Goal: Task Accomplishment & Management: Use online tool/utility

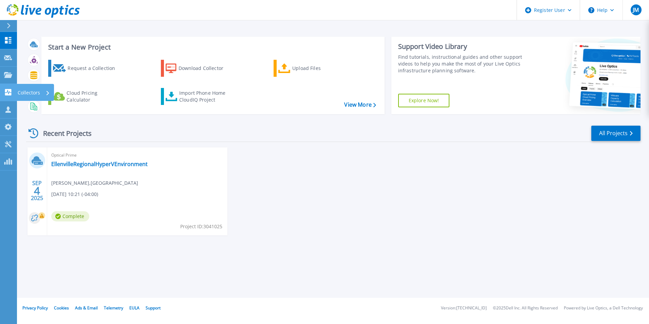
click at [20, 92] on p "Collectors" at bounding box center [29, 93] width 22 height 18
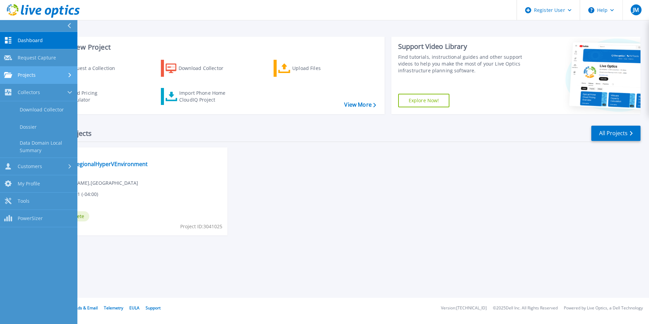
click at [45, 79] on link "Projects Projects" at bounding box center [38, 75] width 77 height 17
click at [46, 77] on div "Projects" at bounding box center [38, 75] width 69 height 6
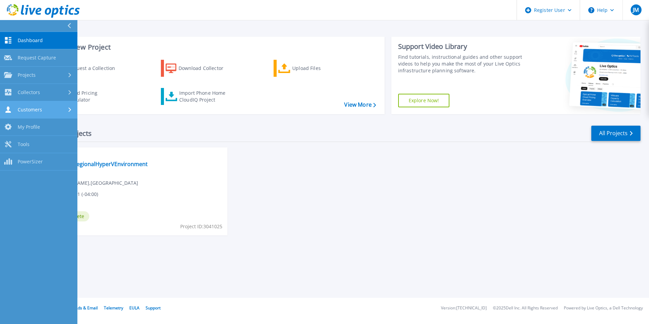
click at [49, 111] on div "Customers" at bounding box center [38, 109] width 69 height 6
click at [49, 109] on div "Customers" at bounding box center [38, 109] width 69 height 6
click at [51, 62] on link "Request Capture Request Capture" at bounding box center [38, 57] width 77 height 17
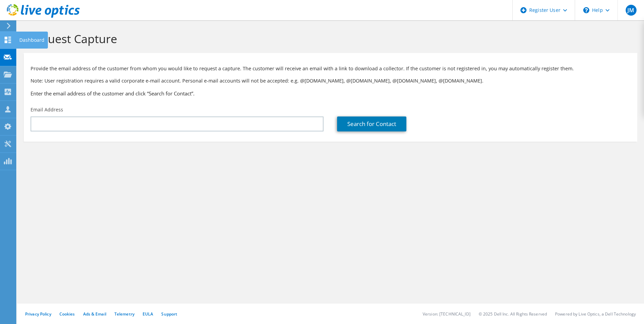
click at [9, 41] on use at bounding box center [8, 40] width 6 height 6
